Goal: Task Accomplishment & Management: Use online tool/utility

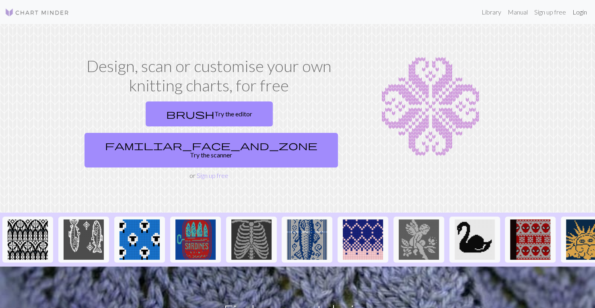
click at [580, 6] on link "Login" at bounding box center [579, 12] width 21 height 16
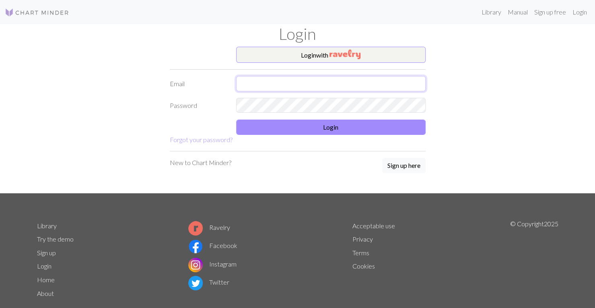
drag, startPoint x: 338, startPoint y: 78, endPoint x: 350, endPoint y: 46, distance: 34.8
click at [350, 46] on div "Login Login with Email Password Login Forgot your password? New to Chart Minder…" at bounding box center [297, 108] width 531 height 169
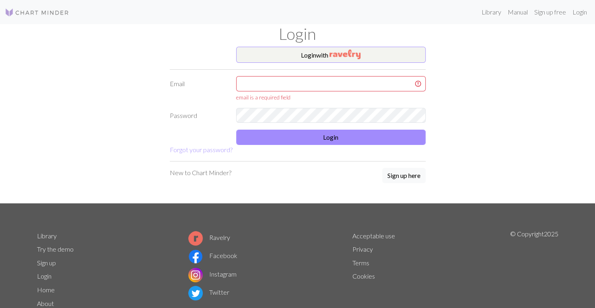
click at [350, 46] on div "Login" at bounding box center [297, 35] width 531 height 23
click at [348, 53] on img "button" at bounding box center [345, 54] width 31 height 10
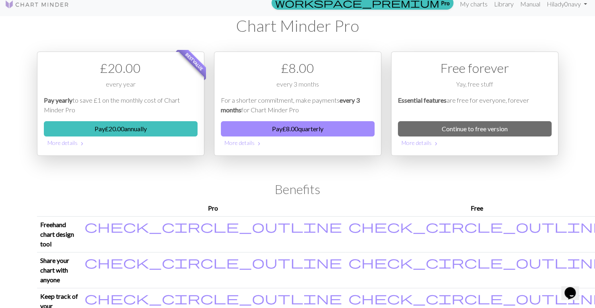
scroll to position [16, 0]
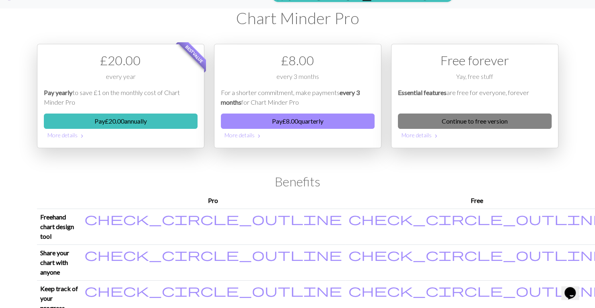
click at [478, 123] on link "Continue to free version" at bounding box center [475, 120] width 154 height 15
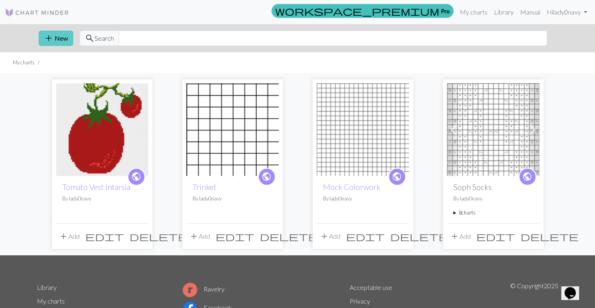
click at [63, 36] on button "add New" at bounding box center [56, 38] width 35 height 15
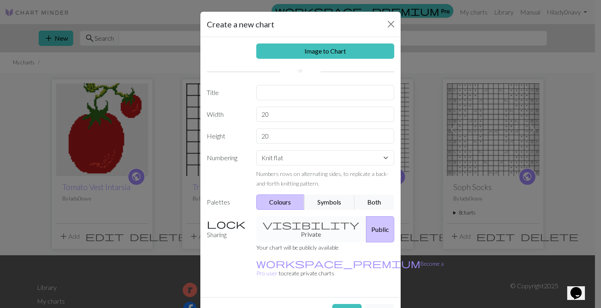
click at [295, 99] on div "Image to Chart Title Width 20 Height 20 Numbering Knit flat Knit in the round L…" at bounding box center [300, 167] width 200 height 260
click at [296, 98] on input "text" at bounding box center [325, 92] width 138 height 15
type input "Plaid Chart"
click at [291, 112] on input "20" at bounding box center [325, 114] width 138 height 15
type input "2"
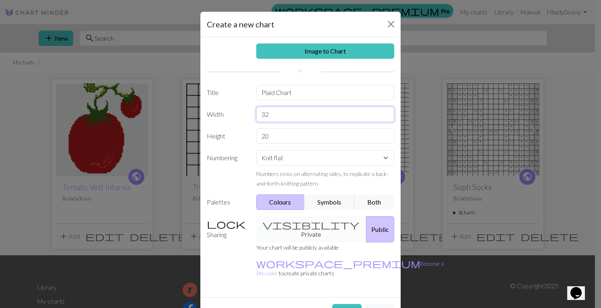
type input "32"
click at [277, 138] on input "20" at bounding box center [325, 135] width 138 height 15
type input "2"
type input "32"
click at [344, 304] on button "Create" at bounding box center [346, 311] width 29 height 15
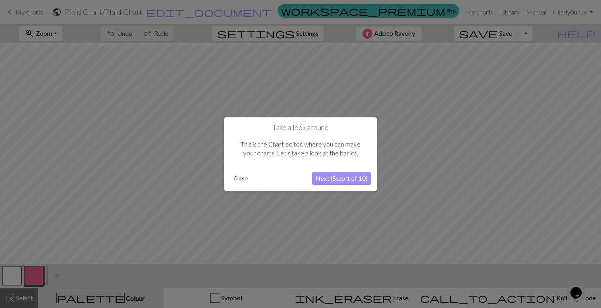
click at [348, 181] on button "Next (Step 1 of 10)" at bounding box center [341, 178] width 59 height 13
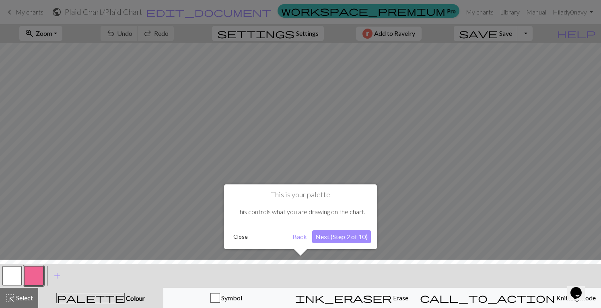
click at [245, 237] on button "Close" at bounding box center [240, 237] width 21 height 12
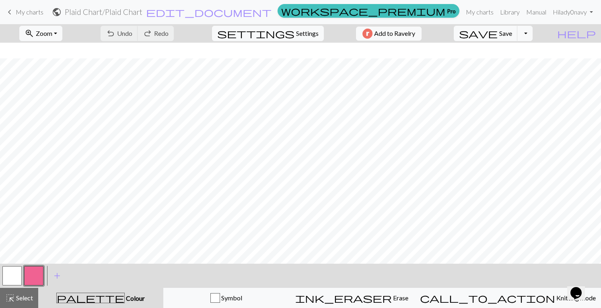
scroll to position [78, 0]
click at [54, 276] on span "add" at bounding box center [57, 275] width 10 height 11
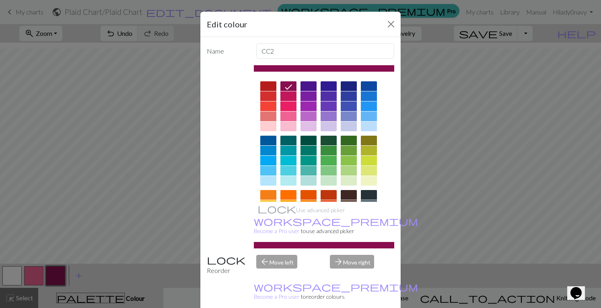
scroll to position [3, 0]
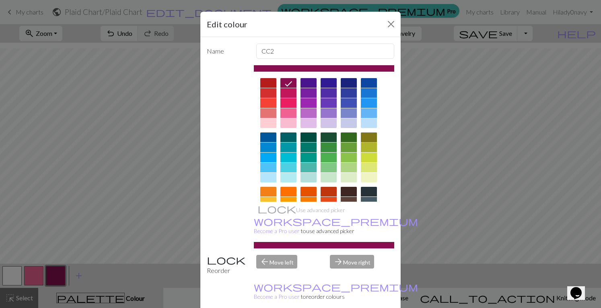
click at [370, 136] on div at bounding box center [369, 137] width 16 height 10
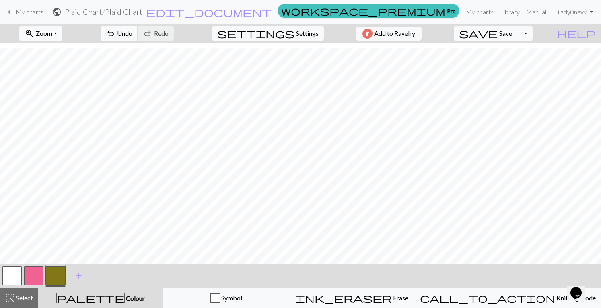
click at [31, 269] on button "button" at bounding box center [33, 275] width 19 height 19
click at [76, 276] on span "add" at bounding box center [79, 275] width 10 height 11
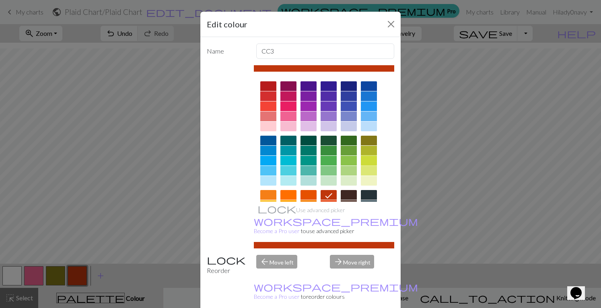
click at [368, 158] on div at bounding box center [369, 161] width 16 height 10
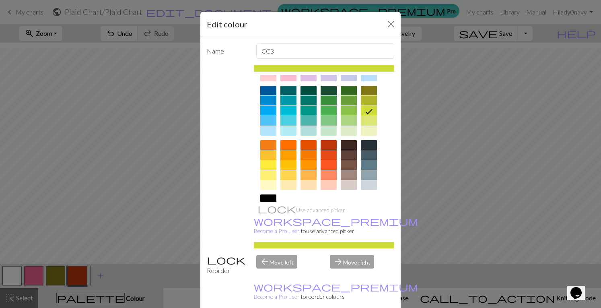
scroll to position [51, 0]
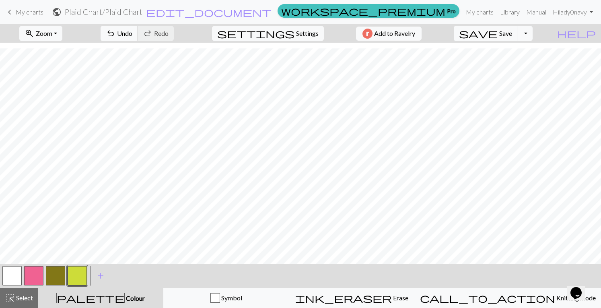
click at [11, 274] on button "button" at bounding box center [11, 275] width 19 height 19
click at [79, 277] on button "button" at bounding box center [77, 275] width 19 height 19
click at [13, 270] on button "button" at bounding box center [11, 275] width 19 height 19
click at [72, 275] on button "button" at bounding box center [77, 275] width 19 height 19
click at [62, 276] on button "button" at bounding box center [55, 275] width 19 height 19
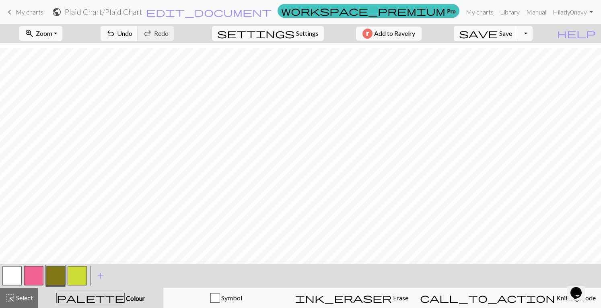
click at [50, 279] on button "button" at bounding box center [55, 275] width 19 height 19
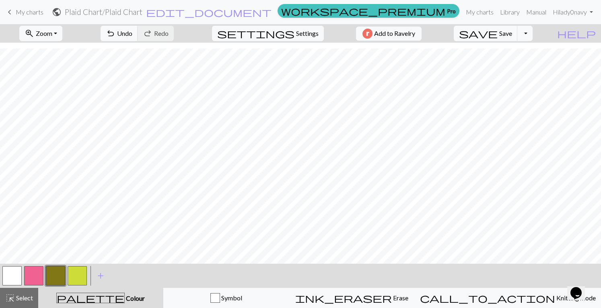
click at [78, 277] on button "button" at bounding box center [77, 275] width 19 height 19
click at [77, 276] on button "button" at bounding box center [77, 275] width 19 height 19
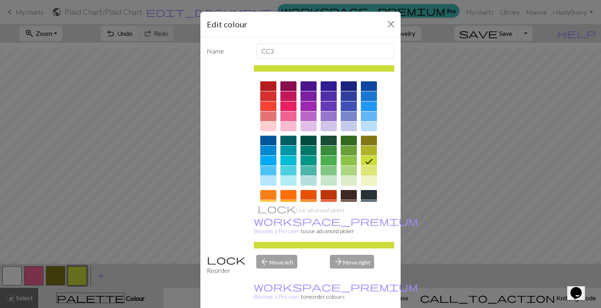
click at [77, 271] on div "Edit colour Name CC3 Use advanced picker workspace_premium Become a Pro user to…" at bounding box center [300, 154] width 601 height 308
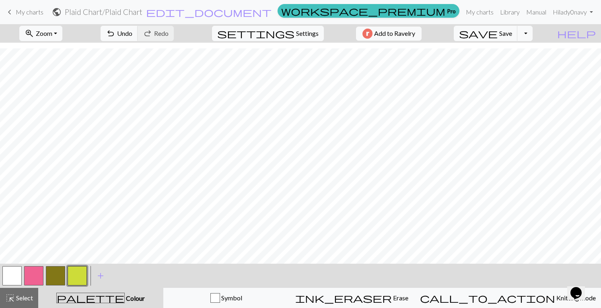
click at [61, 275] on button "button" at bounding box center [55, 275] width 19 height 19
click at [11, 272] on button "button" at bounding box center [11, 275] width 19 height 19
click at [79, 272] on button "button" at bounding box center [77, 275] width 19 height 19
click at [21, 273] on button "button" at bounding box center [11, 275] width 19 height 19
click at [54, 278] on button "button" at bounding box center [55, 275] width 19 height 19
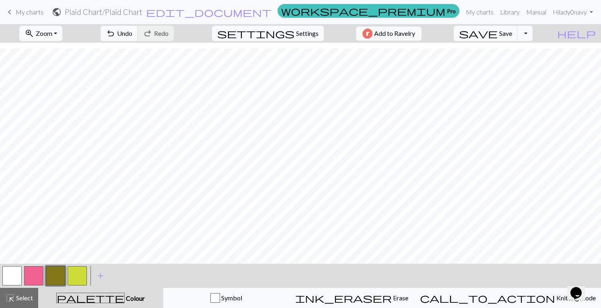
click at [74, 278] on button "button" at bounding box center [77, 275] width 19 height 19
click at [9, 274] on button "button" at bounding box center [11, 275] width 19 height 19
click at [82, 278] on button "button" at bounding box center [77, 275] width 19 height 19
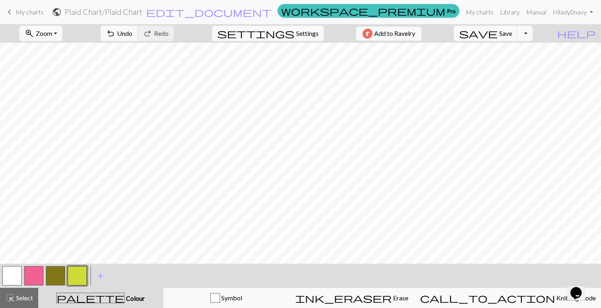
click at [56, 271] on button "button" at bounding box center [55, 275] width 19 height 19
click at [14, 279] on button "button" at bounding box center [11, 275] width 19 height 19
click at [79, 276] on button "button" at bounding box center [77, 275] width 19 height 19
click at [10, 274] on button "button" at bounding box center [11, 275] width 19 height 19
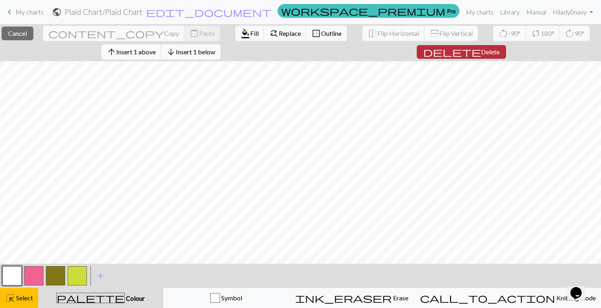
click at [489, 51] on button "delete Delete" at bounding box center [461, 52] width 89 height 14
click at [481, 49] on span "Delete" at bounding box center [490, 52] width 19 height 8
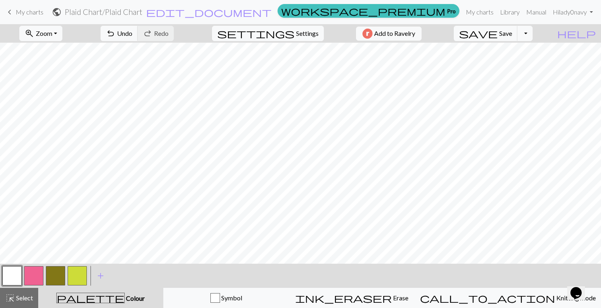
scroll to position [62, 0]
